Goal: Register for event/course

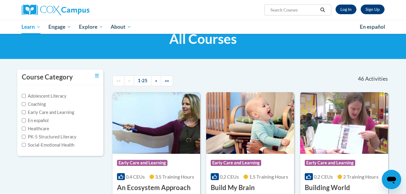
scroll to position [7, 0]
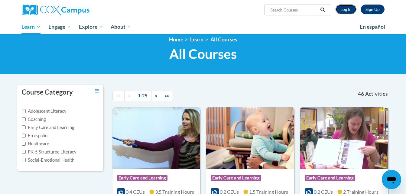
click at [349, 11] on link "Log In" at bounding box center [346, 10] width 21 height 10
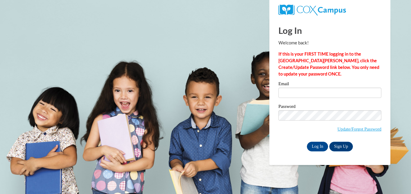
click at [299, 99] on div "Email" at bounding box center [329, 92] width 103 height 21
type input "kkazol@ivytech.edu"
click at [298, 95] on input "kkazol@ivytech.edu" at bounding box center [329, 93] width 103 height 10
click at [318, 145] on input "Log In" at bounding box center [317, 147] width 21 height 10
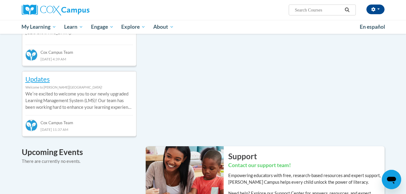
scroll to position [275, 0]
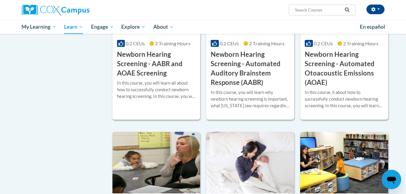
scroll to position [1091, 0]
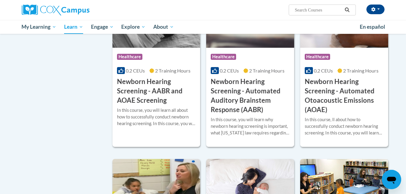
click at [305, 9] on input "Search..." at bounding box center [318, 9] width 48 height 7
type input "reading fluency"
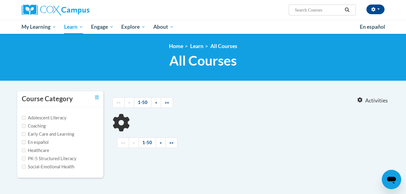
type input "reading fluency"
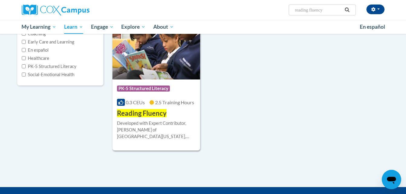
scroll to position [94, 0]
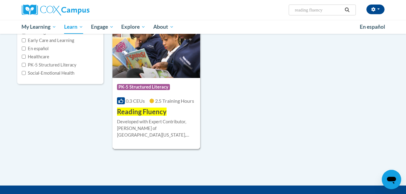
click at [164, 71] on img at bounding box center [156, 47] width 88 height 62
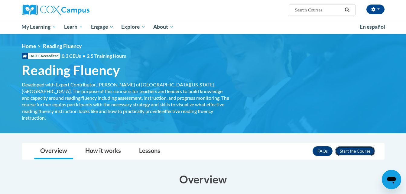
click at [358, 146] on button "Enroll" at bounding box center [355, 151] width 40 height 10
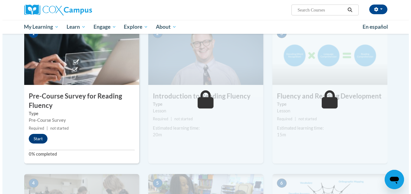
scroll to position [131, 0]
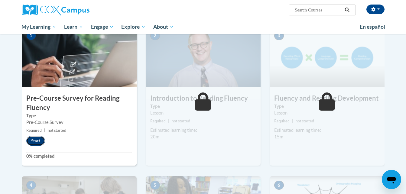
click at [30, 140] on button "Start" at bounding box center [35, 141] width 19 height 10
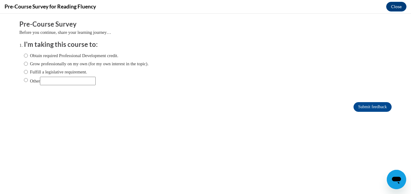
scroll to position [0, 0]
click at [41, 55] on label "Obtain required Professional Development credit." at bounding box center [71, 55] width 94 height 7
click at [28, 55] on input "Obtain required Professional Development credit." at bounding box center [26, 55] width 4 height 7
radio input "true"
click at [396, 4] on button "Close" at bounding box center [396, 7] width 20 height 10
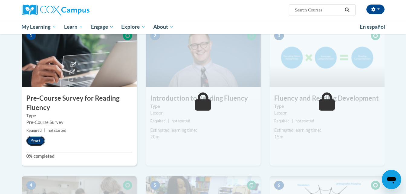
click at [34, 140] on button "Start" at bounding box center [35, 141] width 19 height 10
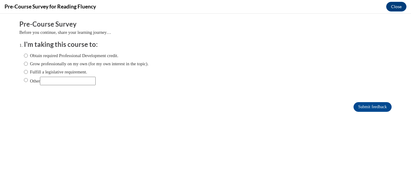
click at [46, 56] on label "Obtain required Professional Development credit." at bounding box center [71, 55] width 94 height 7
click at [28, 56] on input "Obtain required Professional Development credit." at bounding box center [26, 55] width 4 height 7
radio input "true"
click at [362, 104] on input "Submit feedback" at bounding box center [372, 107] width 38 height 10
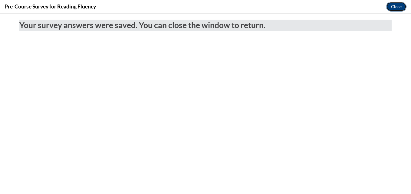
click at [400, 8] on button "Close" at bounding box center [396, 7] width 20 height 10
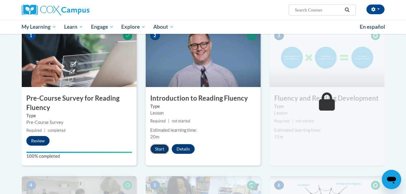
click at [159, 146] on button "Start" at bounding box center [159, 149] width 19 height 10
